Goal: Task Accomplishment & Management: Manage account settings

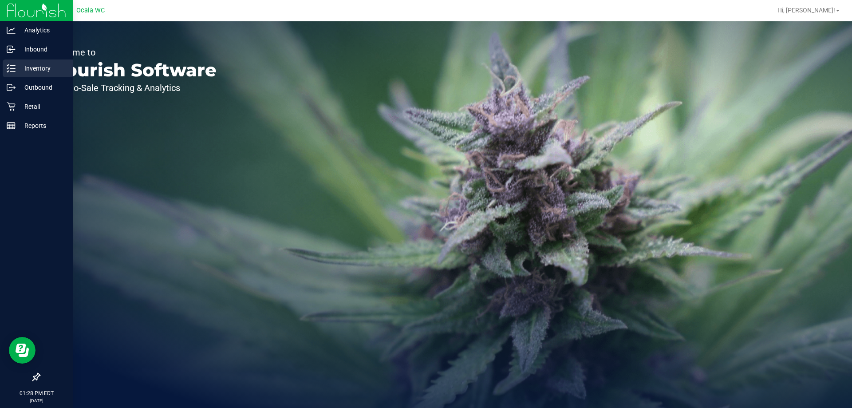
click at [35, 70] on p "Inventory" at bounding box center [42, 68] width 53 height 11
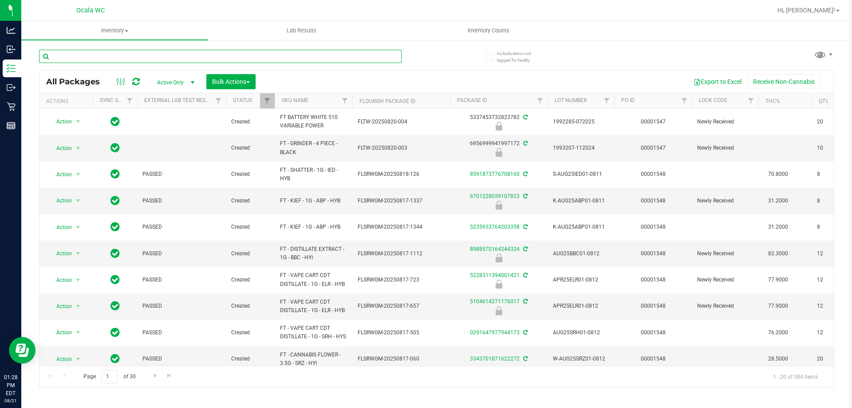
click at [168, 57] on input "text" at bounding box center [220, 56] width 362 height 13
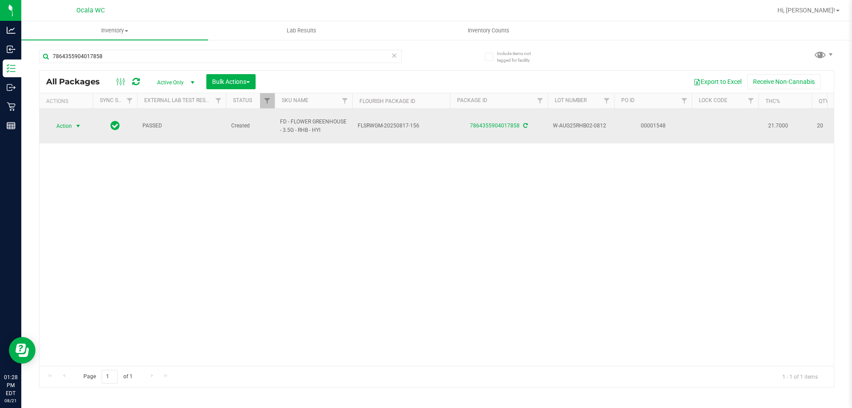
click at [62, 123] on span "Action" at bounding box center [60, 126] width 24 height 12
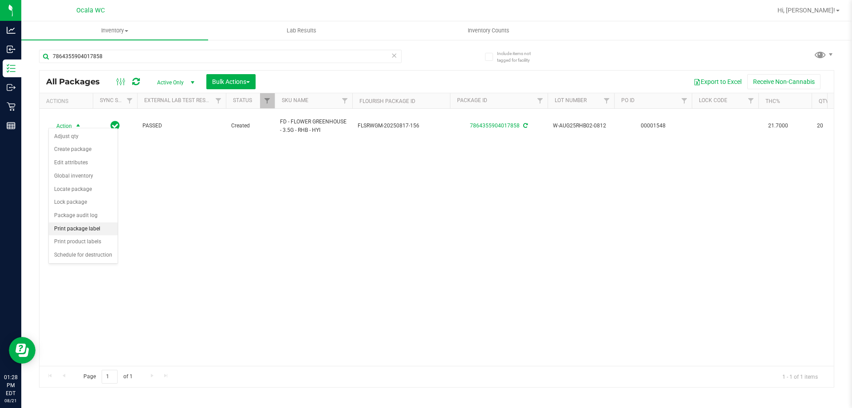
click at [68, 229] on li "Print package label" at bounding box center [83, 228] width 69 height 13
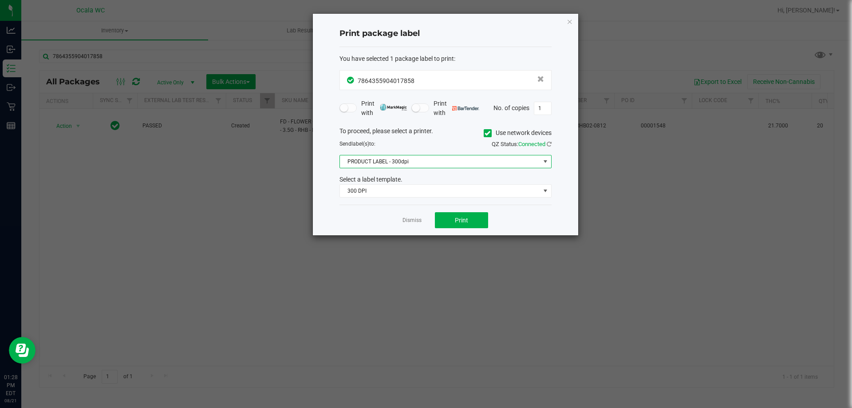
click at [400, 158] on span "PRODUCT LABEL - 300dpi" at bounding box center [440, 161] width 200 height 12
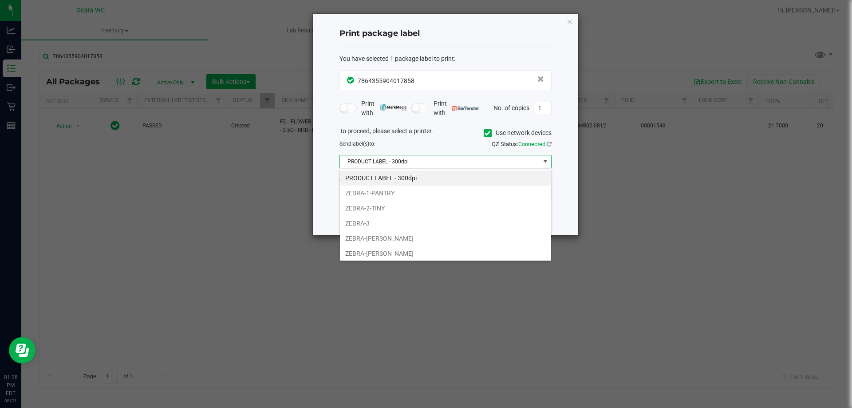
scroll to position [13, 212]
click at [362, 238] on li "ZEBRA-BRANDY-CLARK" at bounding box center [445, 238] width 211 height 15
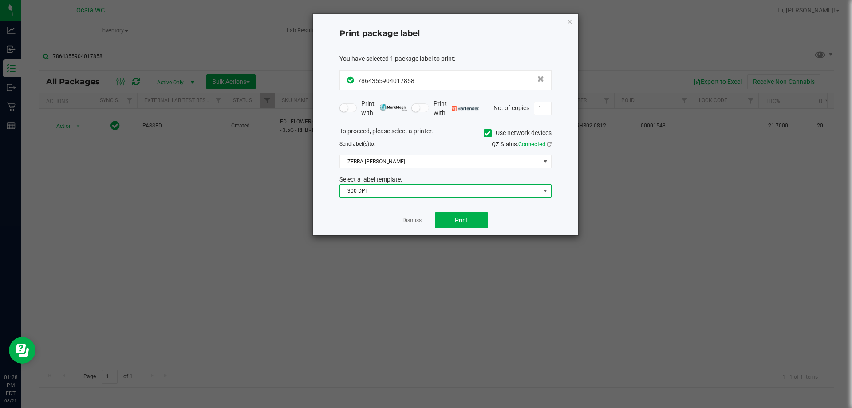
click at [384, 190] on span "300 DPI" at bounding box center [440, 191] width 200 height 12
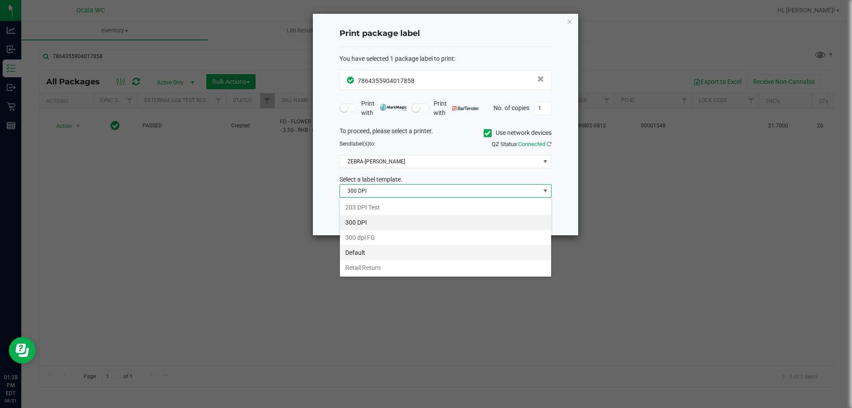
click at [360, 251] on li "Default" at bounding box center [445, 252] width 211 height 15
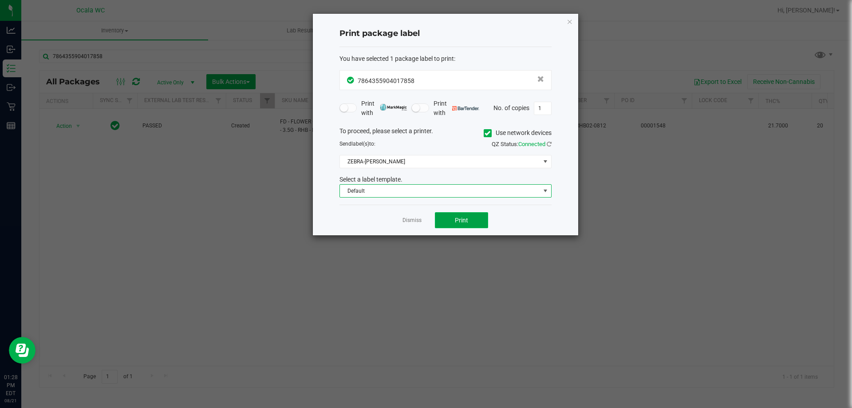
click at [484, 216] on button "Print" at bounding box center [461, 220] width 53 height 16
click at [568, 21] on icon "button" at bounding box center [570, 21] width 6 height 11
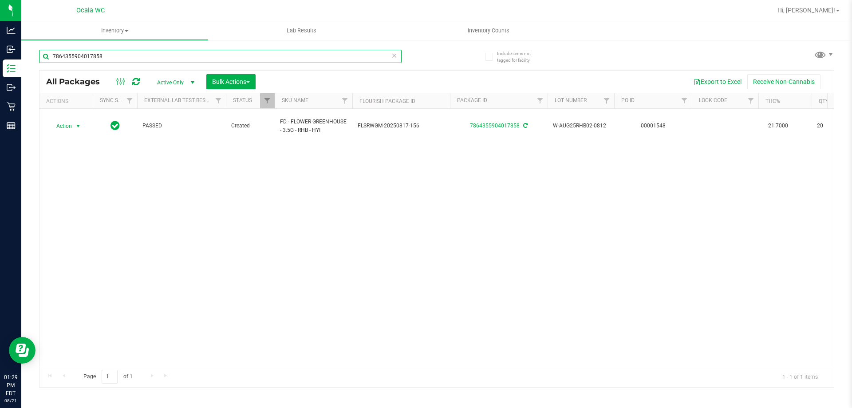
click at [144, 62] on input "7864355904017858" at bounding box center [220, 56] width 362 height 13
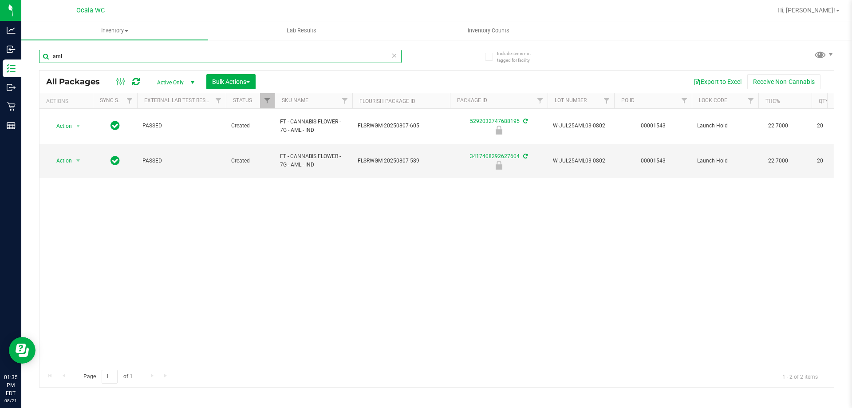
click at [84, 62] on input "aml" at bounding box center [220, 56] width 362 height 13
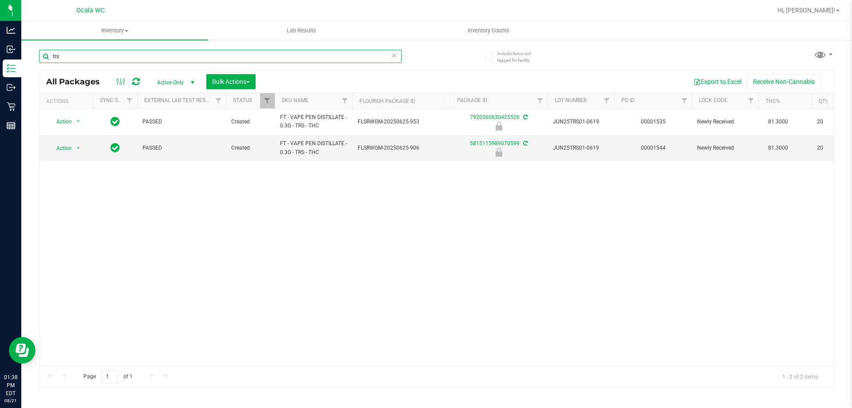
click at [68, 54] on input "trs" at bounding box center [220, 56] width 362 height 13
type input "5815115989070599"
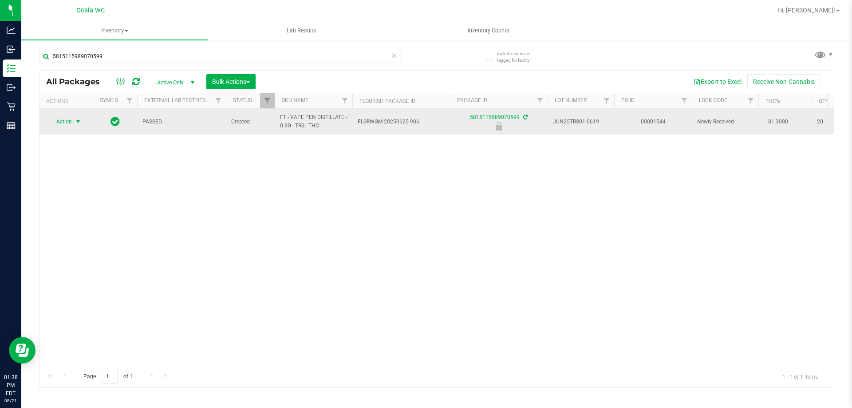
click at [66, 120] on span "Action" at bounding box center [60, 121] width 24 height 12
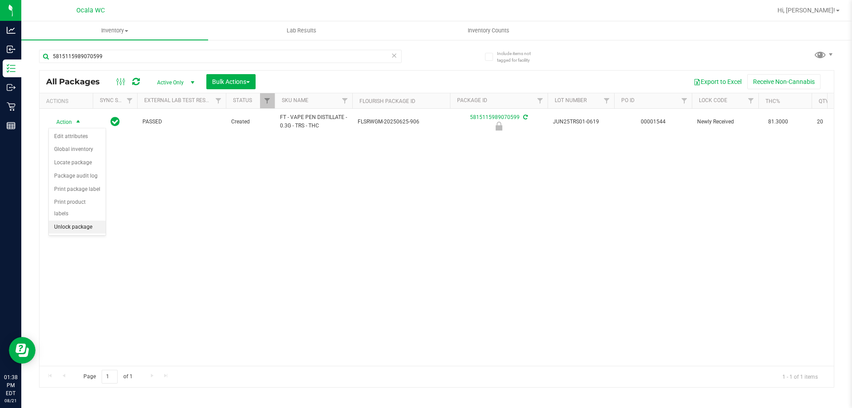
click at [62, 220] on li "Unlock package" at bounding box center [77, 226] width 57 height 13
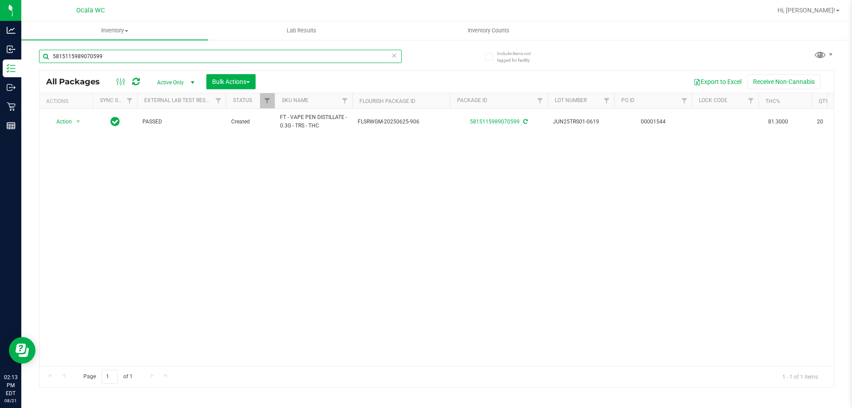
click at [102, 58] on input "5815115989070599" at bounding box center [220, 56] width 362 height 13
type input "8088586286504713"
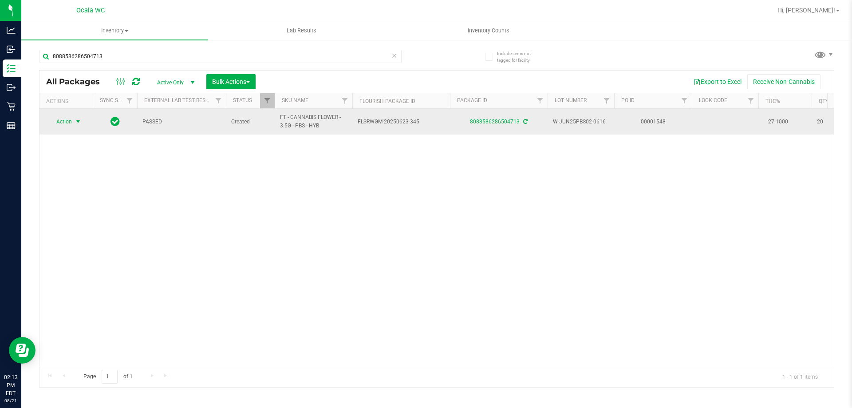
click at [59, 123] on span "Action" at bounding box center [60, 121] width 24 height 12
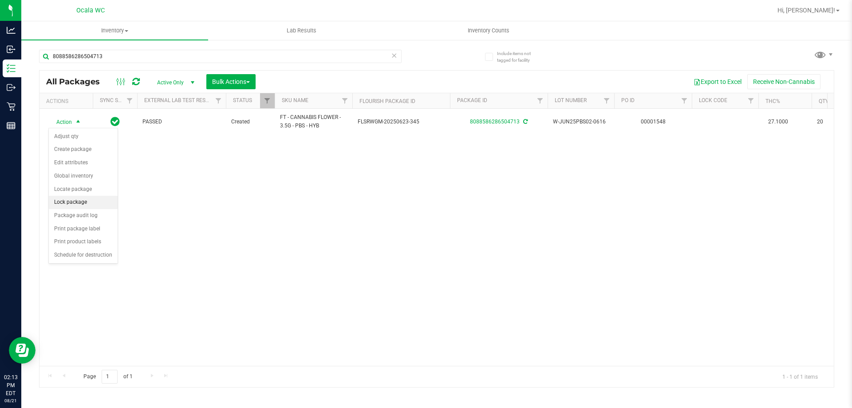
click at [64, 204] on li "Lock package" at bounding box center [83, 202] width 69 height 13
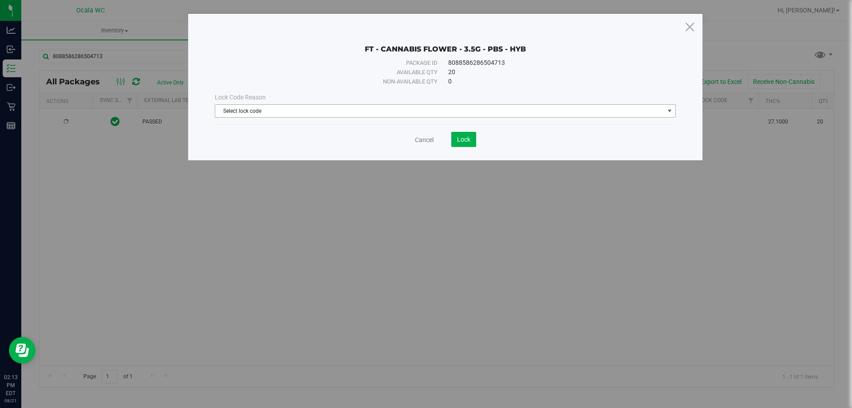
click at [268, 111] on span "Select lock code" at bounding box center [439, 111] width 449 height 12
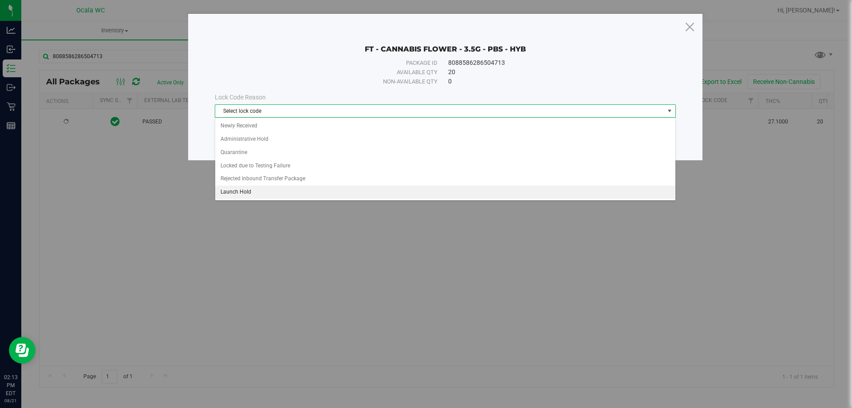
click at [240, 189] on li "Launch Hold" at bounding box center [445, 191] width 460 height 13
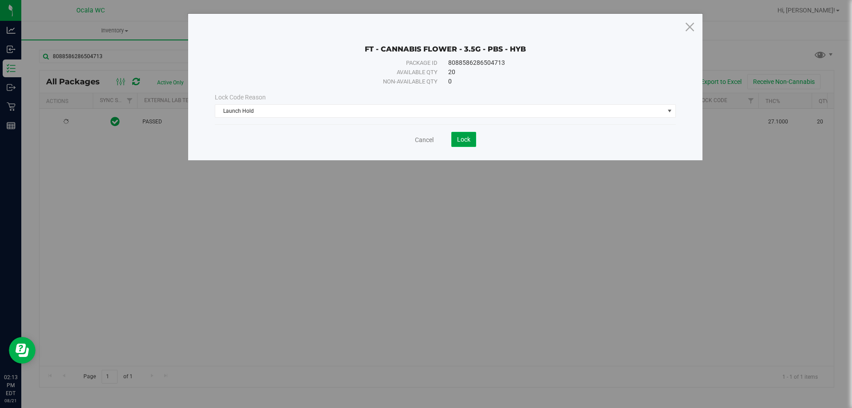
click at [457, 139] on span "Lock" at bounding box center [463, 139] width 13 height 7
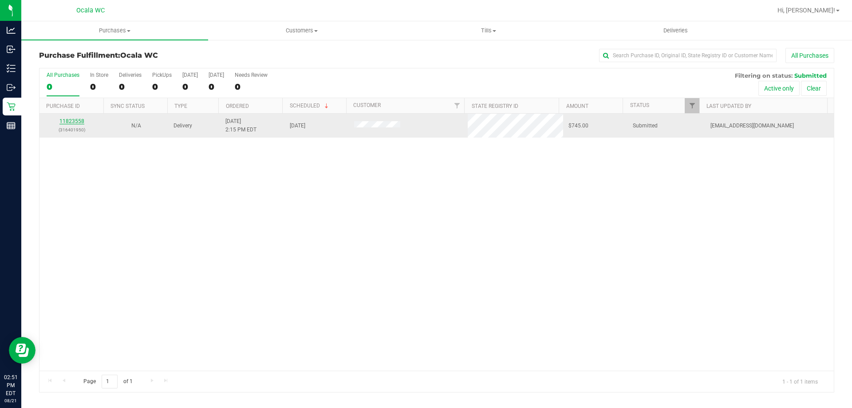
click at [69, 120] on link "11823558" at bounding box center [71, 121] width 25 height 6
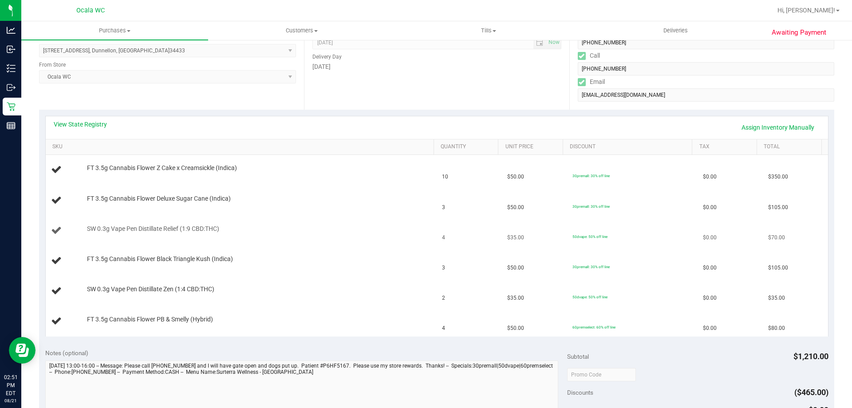
scroll to position [133, 0]
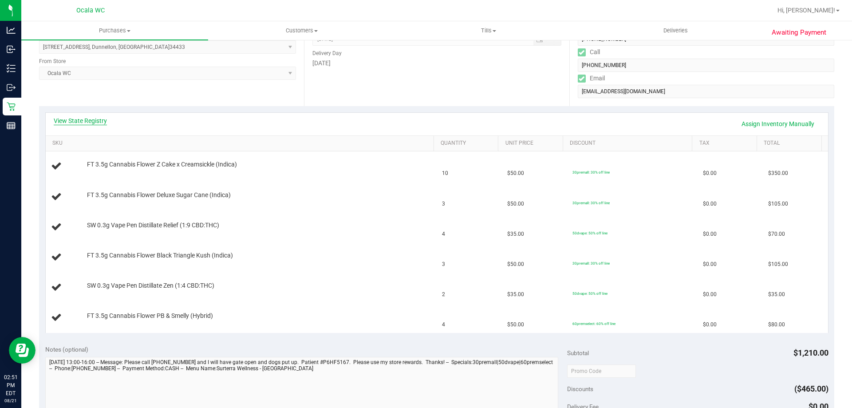
click at [68, 120] on link "View State Registry" at bounding box center [80, 120] width 53 height 9
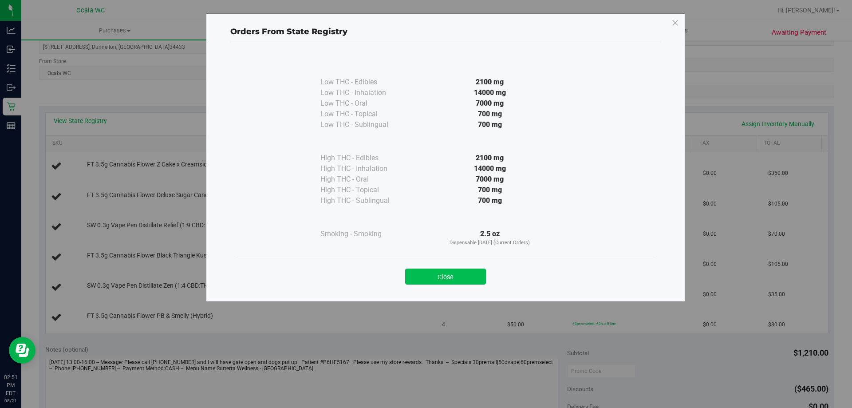
click at [448, 277] on button "Close" at bounding box center [445, 276] width 81 height 16
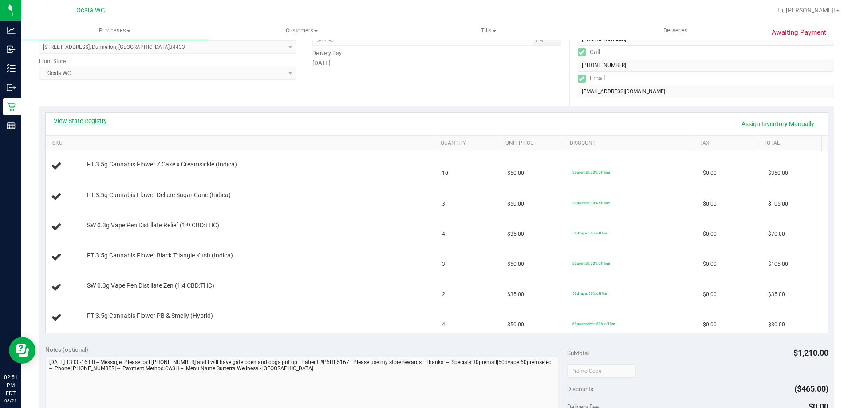
click at [79, 119] on link "View State Registry" at bounding box center [80, 120] width 53 height 9
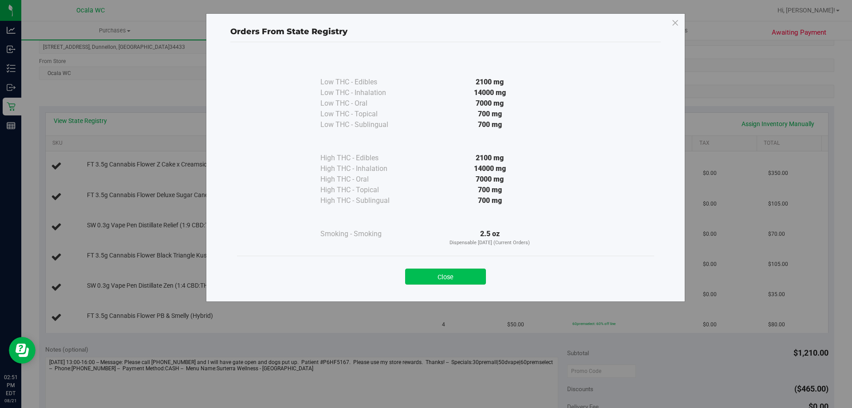
click at [438, 276] on button "Close" at bounding box center [445, 276] width 81 height 16
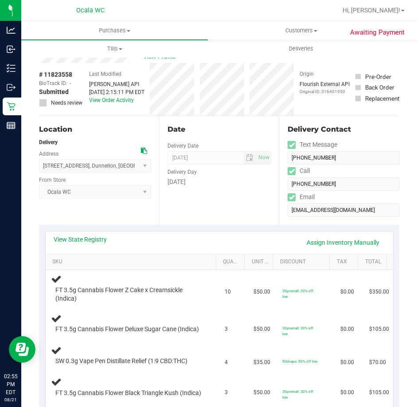
scroll to position [0, 0]
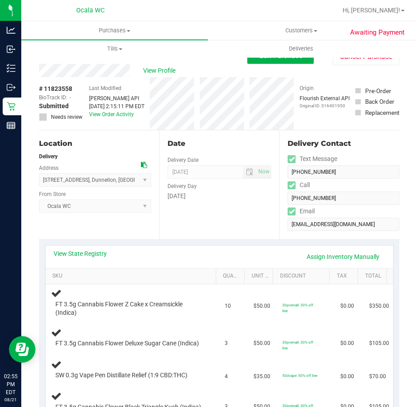
click at [254, 203] on div "Date Delivery Date 08/22/2025 Now 08/22/2025 04:00 PM Now Delivery Day Friday" at bounding box center [219, 184] width 120 height 109
click at [157, 69] on span "View Profile" at bounding box center [160, 70] width 35 height 9
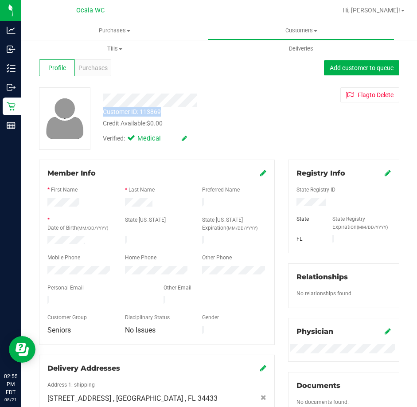
drag, startPoint x: 100, startPoint y: 114, endPoint x: 173, endPoint y: 114, distance: 73.2
click at [173, 114] on div "Customer ID: 113869 Credit Available: $0.00" at bounding box center [189, 117] width 187 height 21
click at [130, 112] on div "Customer ID: 113869" at bounding box center [132, 111] width 58 height 9
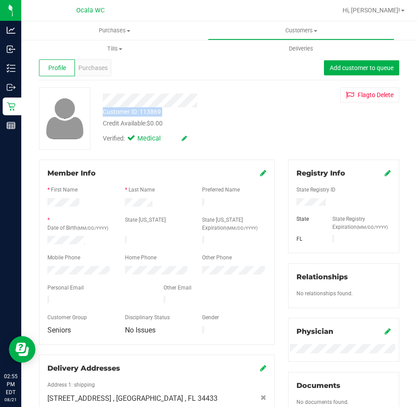
click at [130, 112] on div "Customer ID: 113869" at bounding box center [132, 111] width 58 height 9
copy div "Customer ID: 113869"
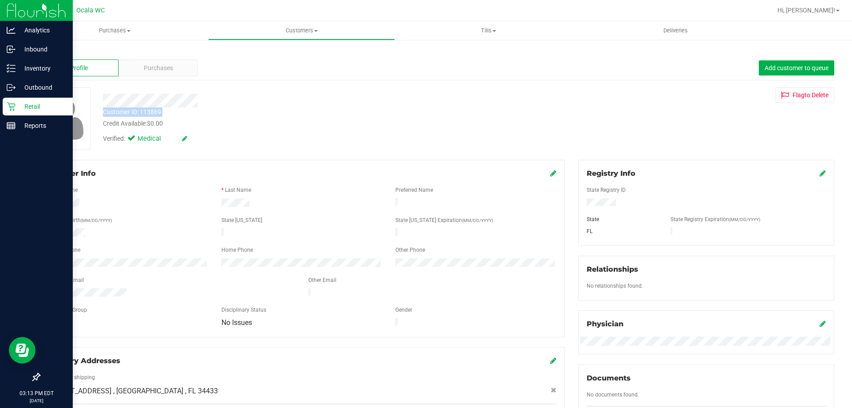
click at [15, 104] on icon at bounding box center [11, 106] width 9 height 9
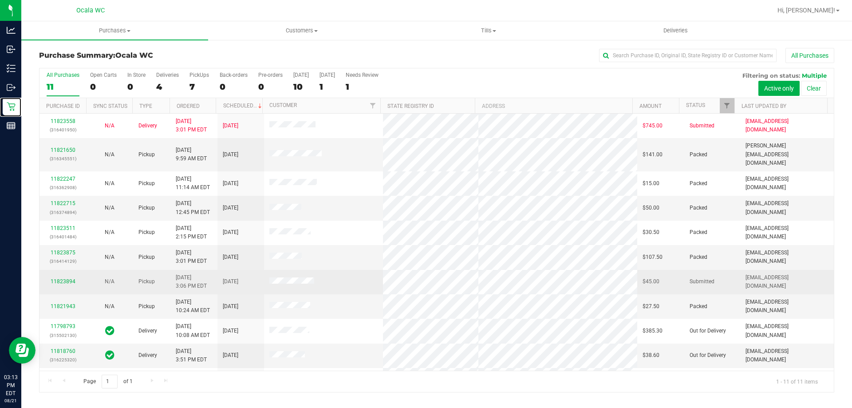
scroll to position [13, 0]
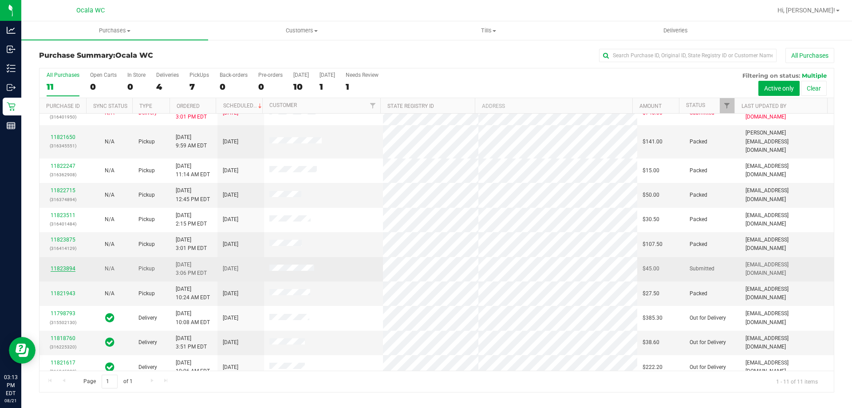
click at [58, 265] on link "11823894" at bounding box center [63, 268] width 25 height 6
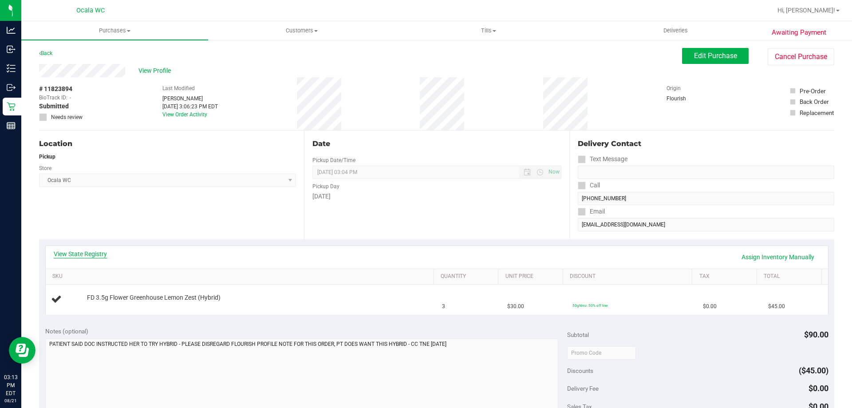
click at [85, 256] on link "View State Registry" at bounding box center [80, 253] width 53 height 9
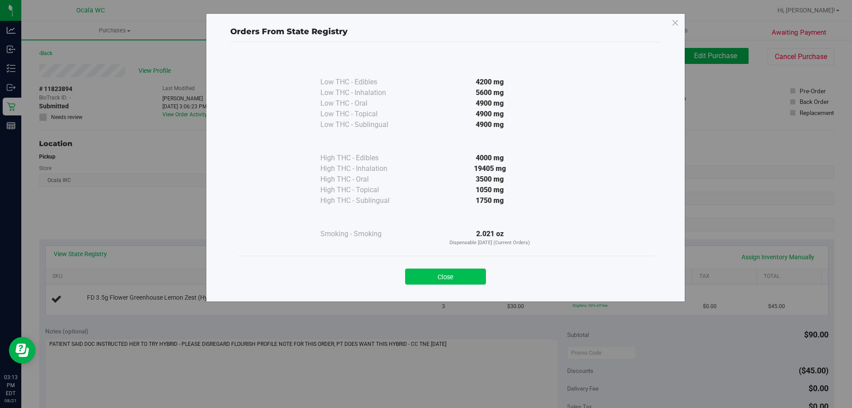
click at [435, 268] on button "Close" at bounding box center [445, 276] width 81 height 16
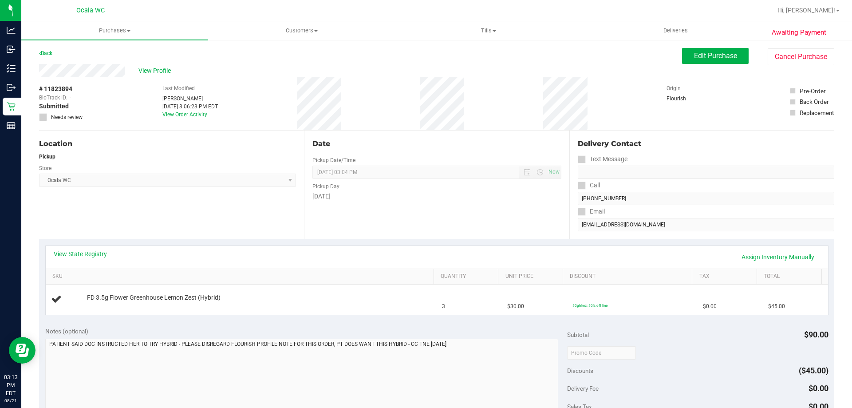
click at [415, 214] on div "Date Pickup Date/Time 08/21/2025 Now 08/21/2025 03:04 PM Now Pickup Day Thursday" at bounding box center [436, 184] width 265 height 109
click at [788, 66] on div "View Profile # 11823894 BioTrack ID: - Submitted Needs review Last Modified Ter…" at bounding box center [436, 97] width 795 height 67
click at [781, 65] on purchase-details "Back Edit Purchase Cancel Purchase View Profile # 11823894 BioTrack ID: - Submi…" at bounding box center [436, 367] width 795 height 639
click at [778, 52] on button "Cancel Purchase" at bounding box center [800, 56] width 67 height 17
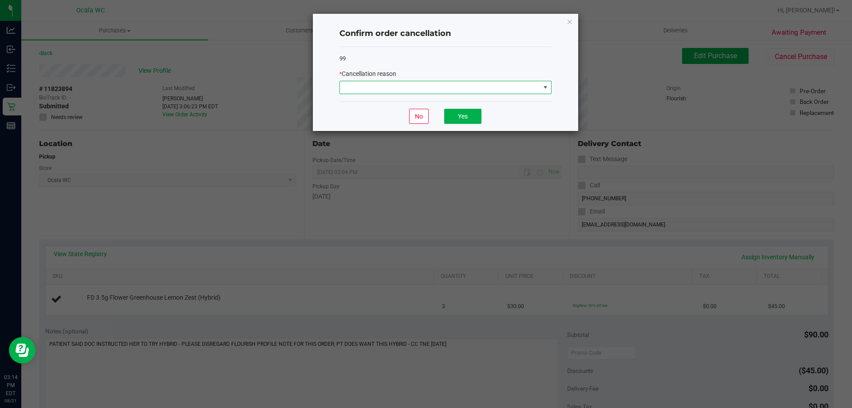
click at [445, 85] on span at bounding box center [440, 87] width 200 height 12
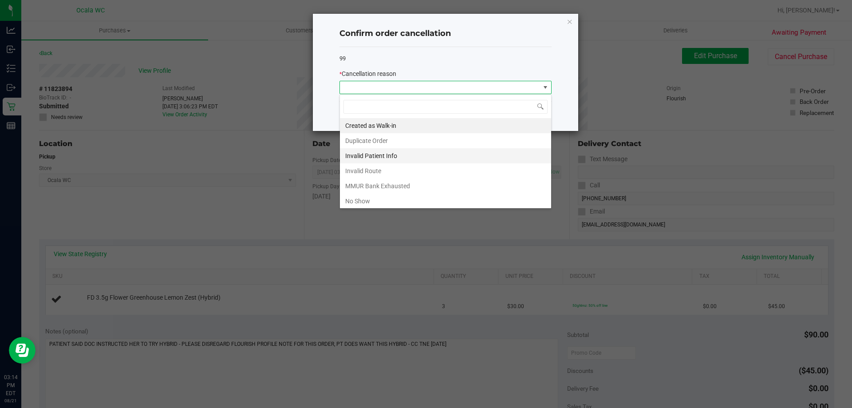
scroll to position [13, 212]
click at [361, 204] on li "No Show" at bounding box center [445, 200] width 211 height 15
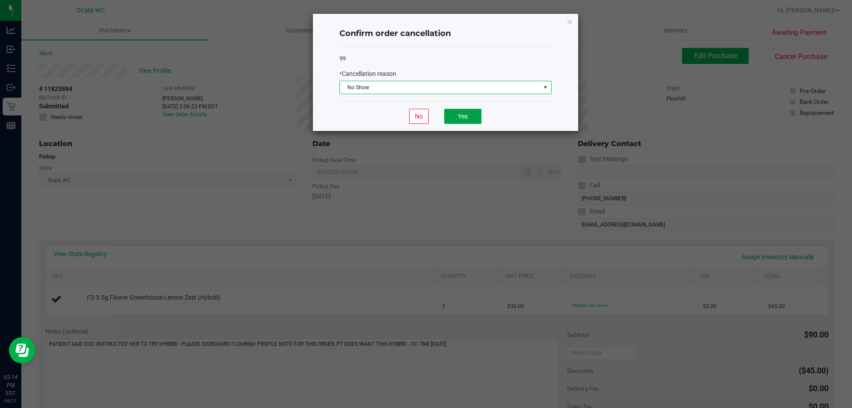
click at [461, 116] on button "Yes" at bounding box center [462, 116] width 37 height 15
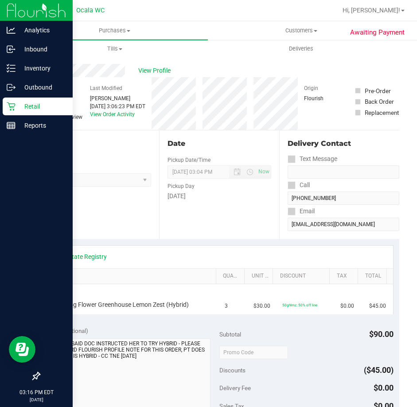
click at [42, 106] on p "Retail" at bounding box center [42, 106] width 53 height 11
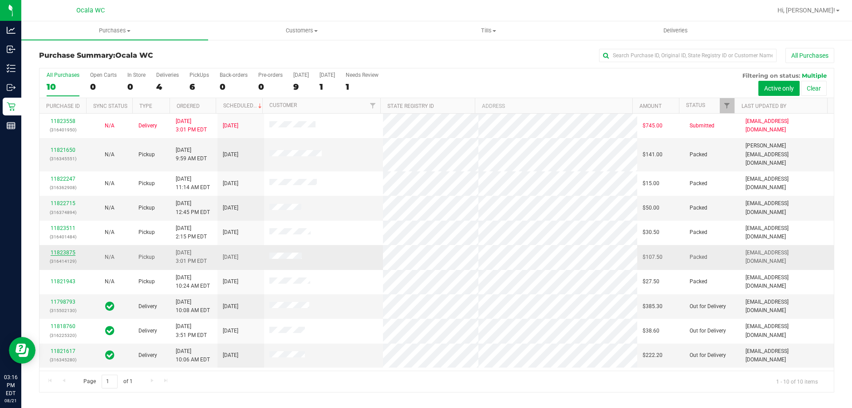
click at [59, 249] on link "11823875" at bounding box center [63, 252] width 25 height 6
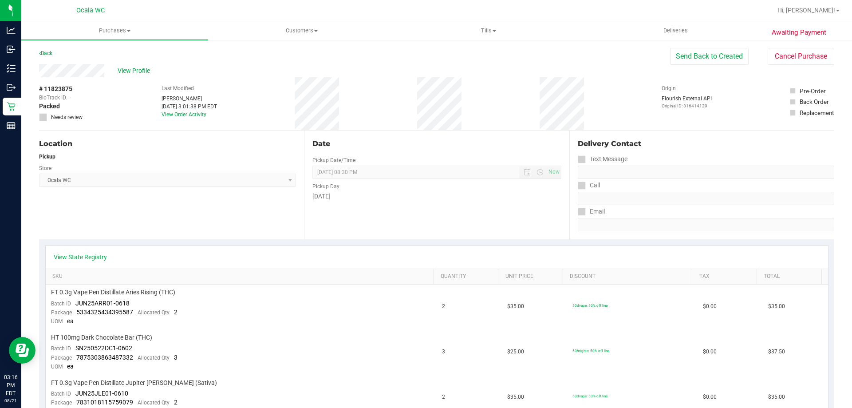
click at [49, 56] on div "Back" at bounding box center [45, 53] width 13 height 11
click at [42, 51] on link "Back" at bounding box center [45, 53] width 13 height 6
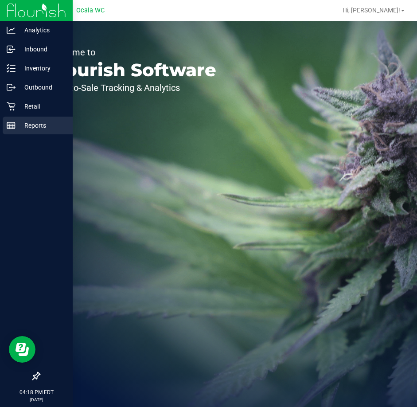
click at [18, 129] on p "Reports" at bounding box center [42, 125] width 53 height 11
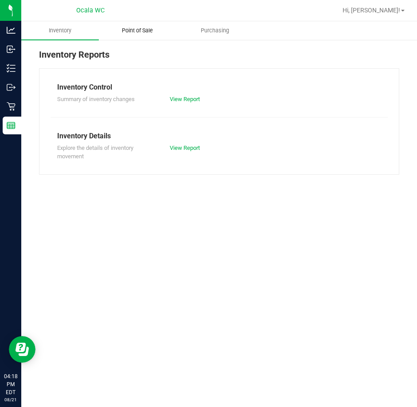
click at [141, 27] on span "Point of Sale" at bounding box center [137, 31] width 55 height 8
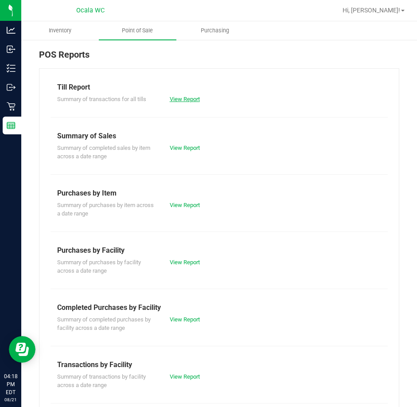
click at [181, 98] on link "View Report" at bounding box center [185, 99] width 30 height 7
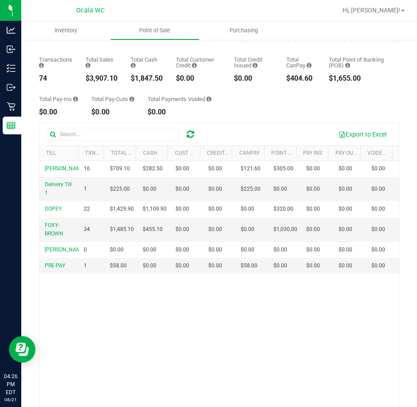
scroll to position [87, 0]
